Goal: Navigation & Orientation: Go to known website

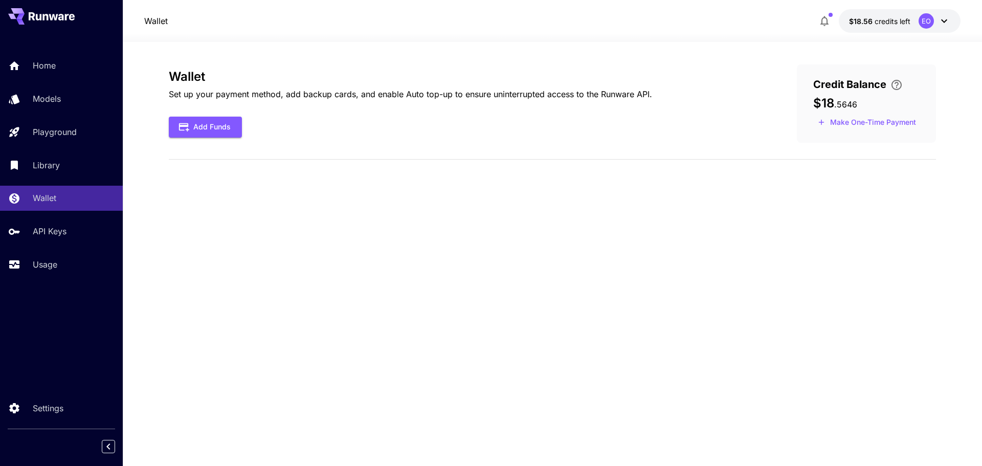
click at [53, 74] on link "Home" at bounding box center [61, 65] width 123 height 25
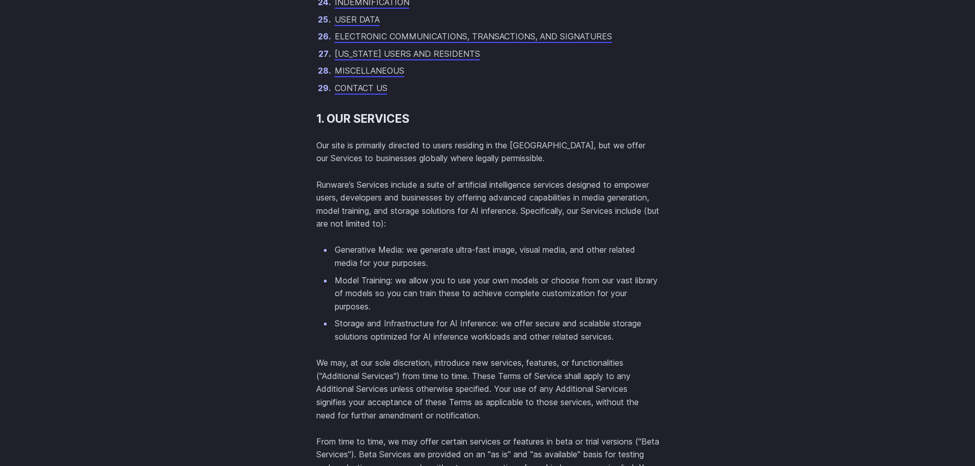
scroll to position [1177, 0]
